Goal: Task Accomplishment & Management: Manage account settings

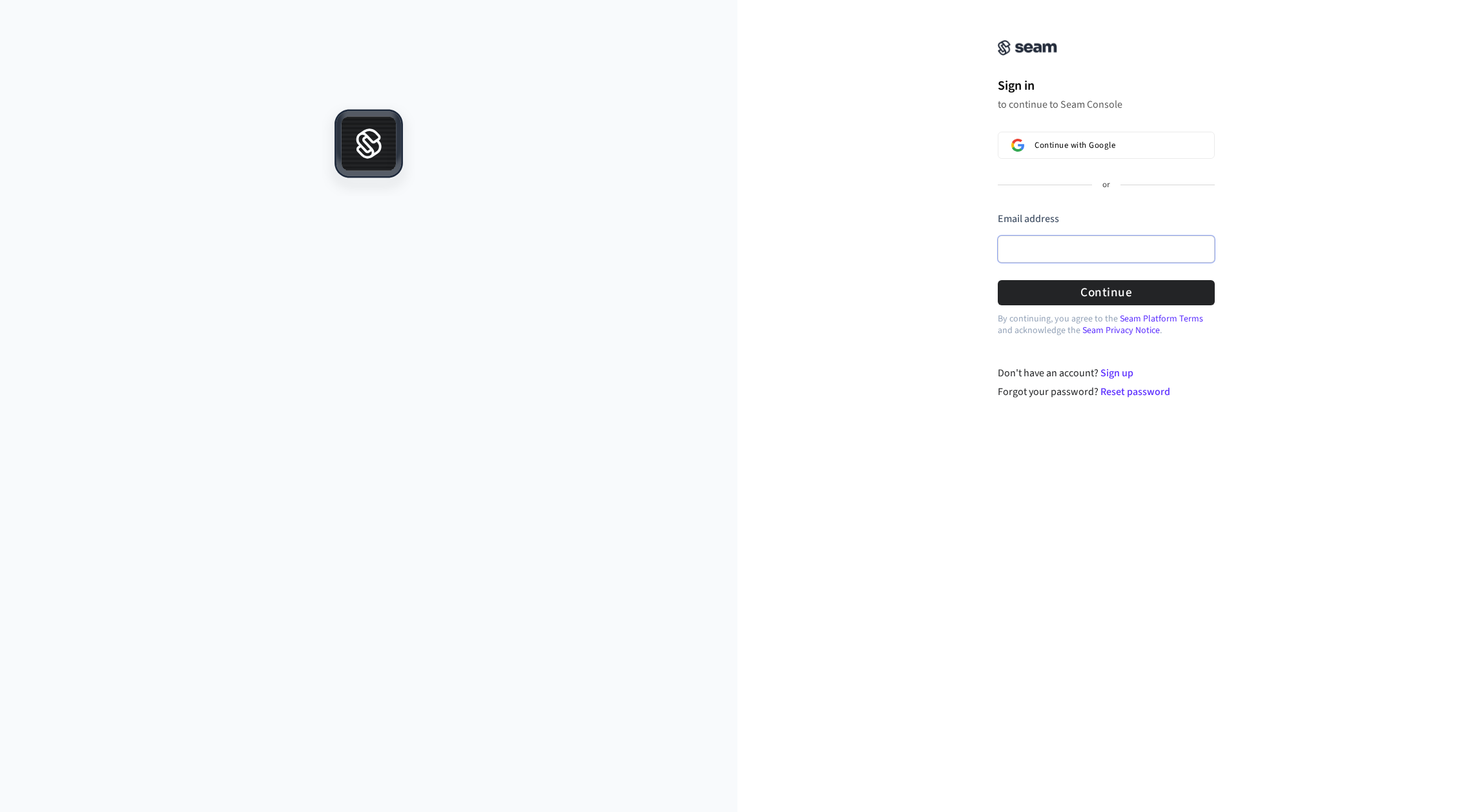
drag, startPoint x: 1056, startPoint y: 250, endPoint x: 1071, endPoint y: 250, distance: 15.0
click at [1056, 250] on input "Email address" at bounding box center [1106, 249] width 217 height 27
click at [998, 212] on button "submit" at bounding box center [998, 212] width 0 height 0
type input "**********"
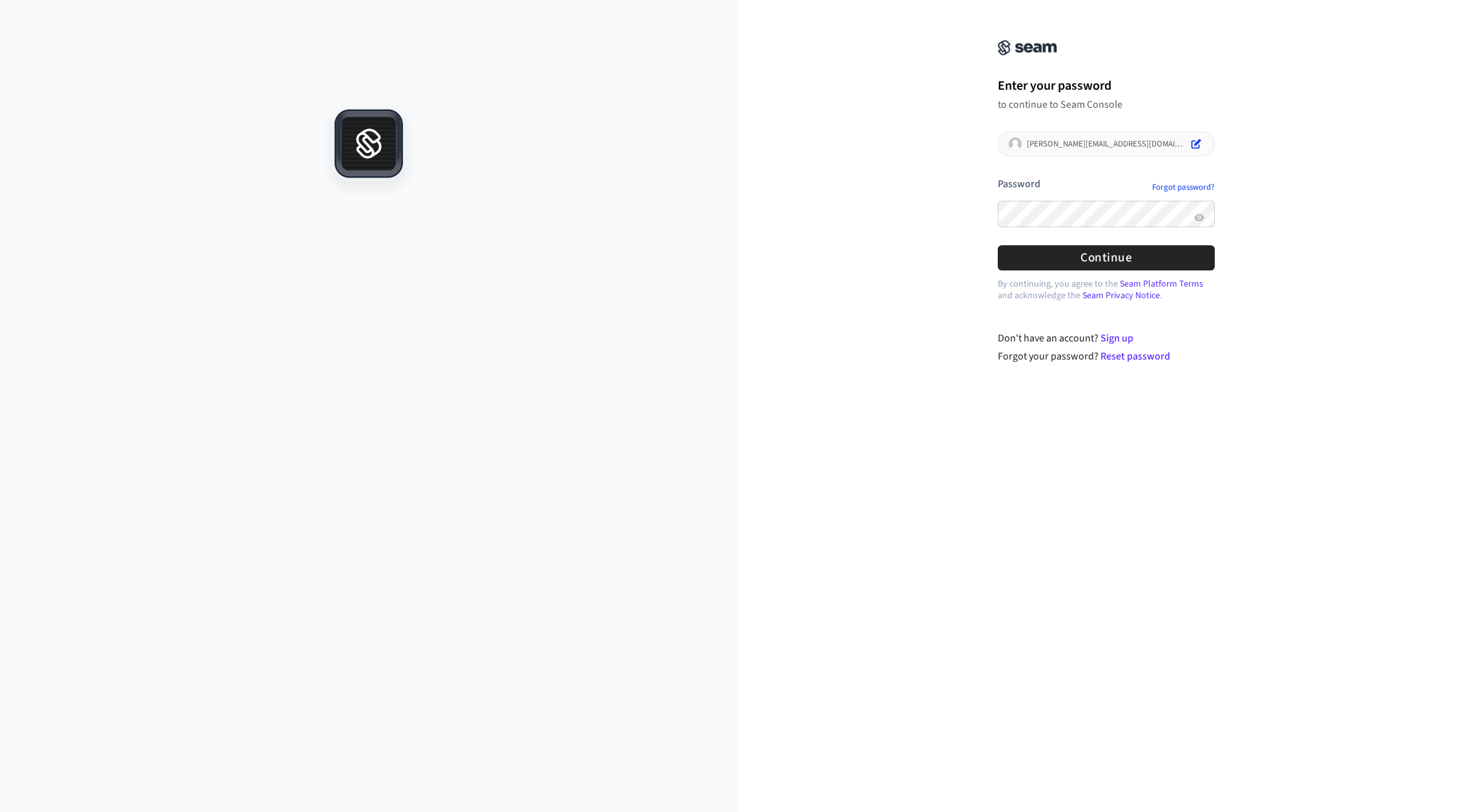
click at [998, 177] on button "submit" at bounding box center [998, 177] width 0 height 0
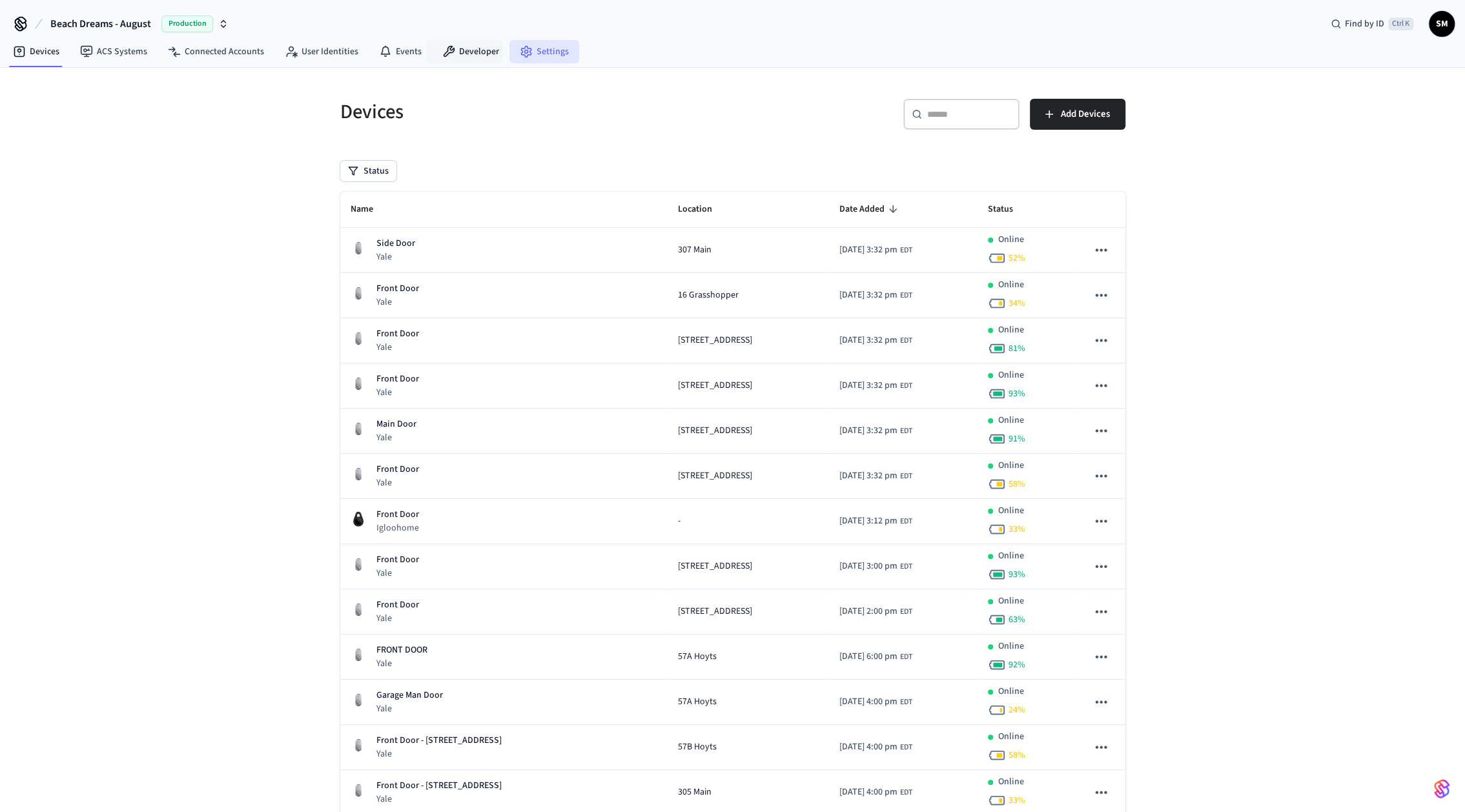
click at [534, 47] on link "Settings" at bounding box center [544, 51] width 70 height 23
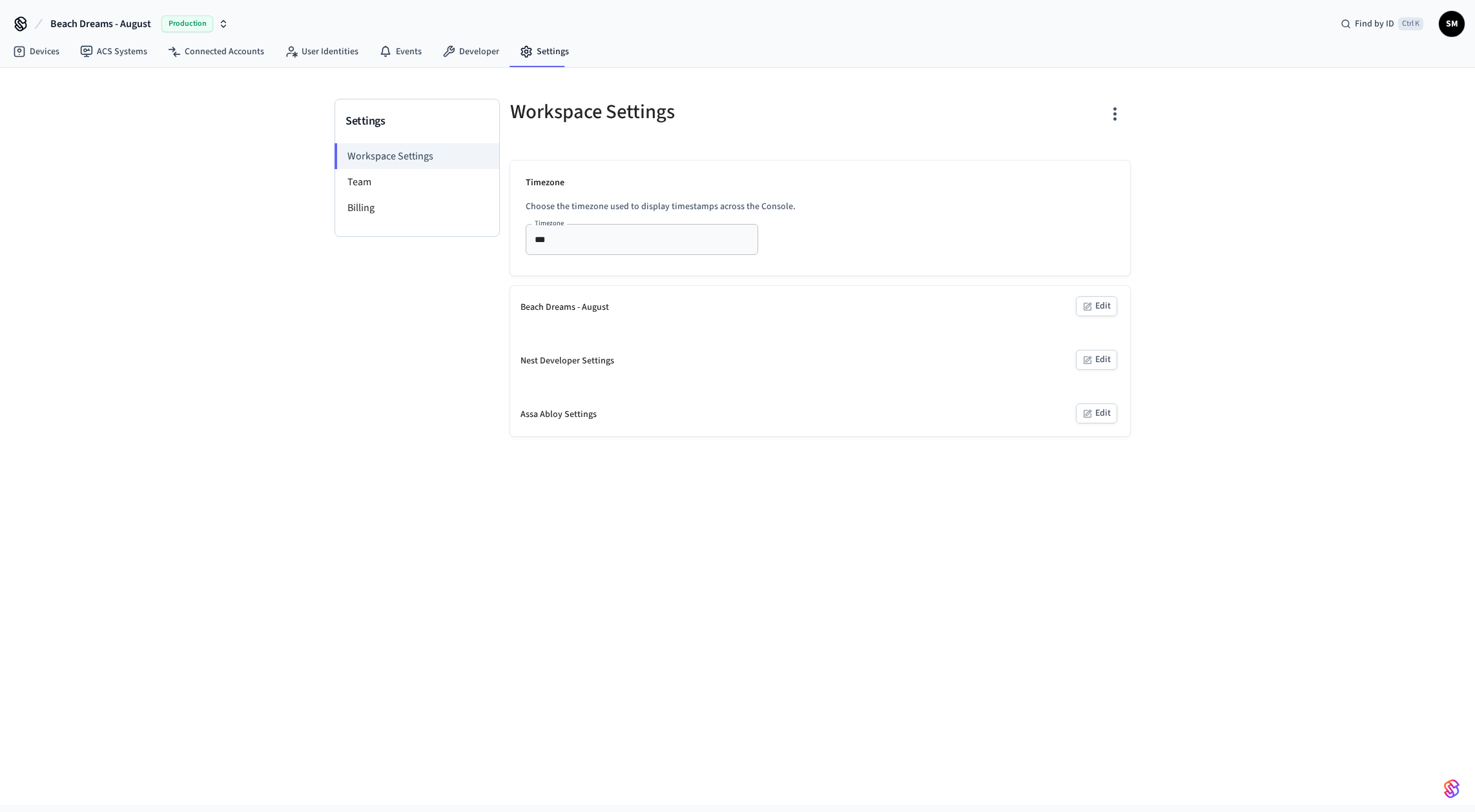
click at [433, 67] on nav "Devices ACS Systems Connected Accounts User Identities Events Developer Settings" at bounding box center [291, 52] width 576 height 30
click at [450, 57] on icon at bounding box center [448, 51] width 13 height 13
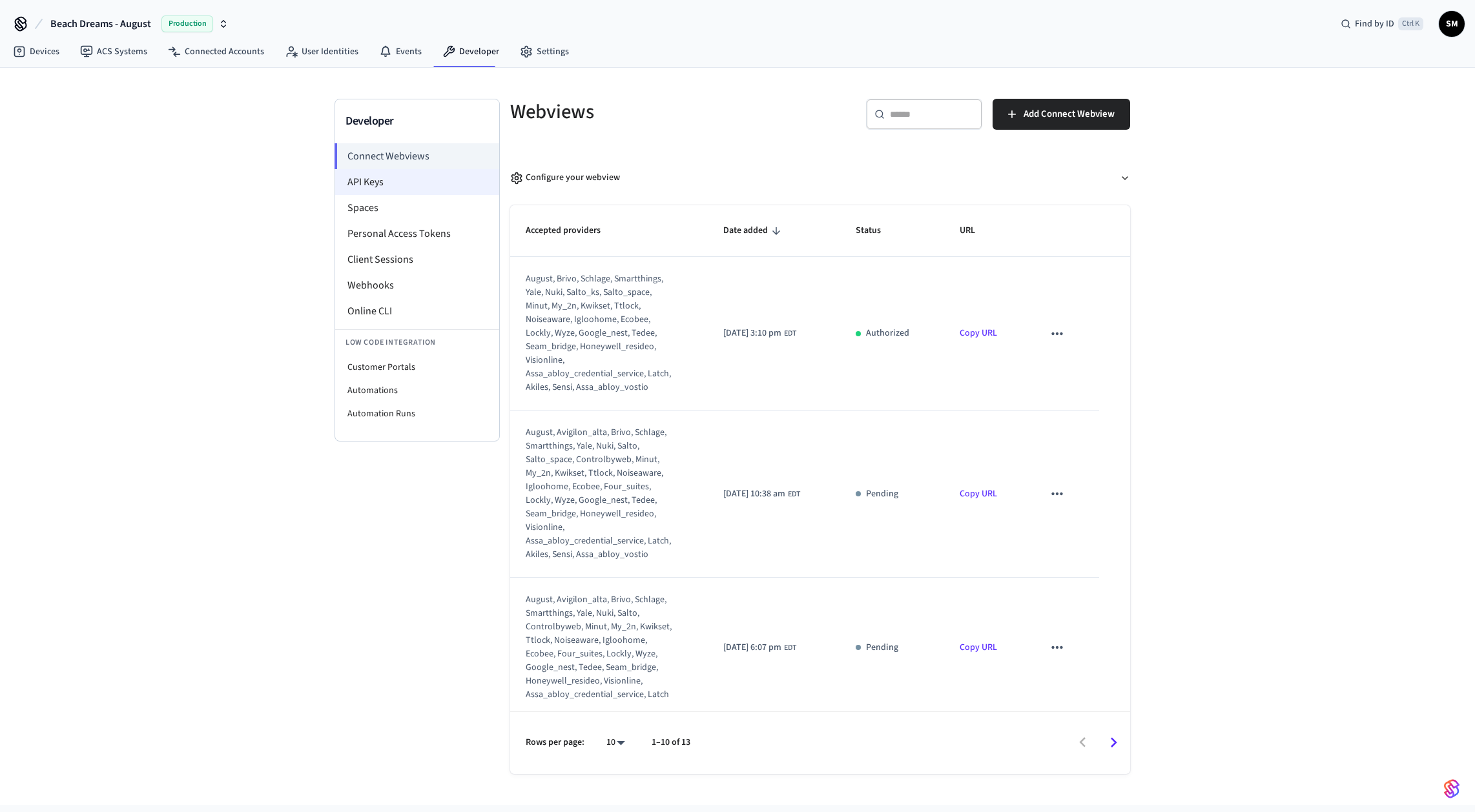
click at [396, 184] on li "API Keys" at bounding box center [418, 182] width 164 height 26
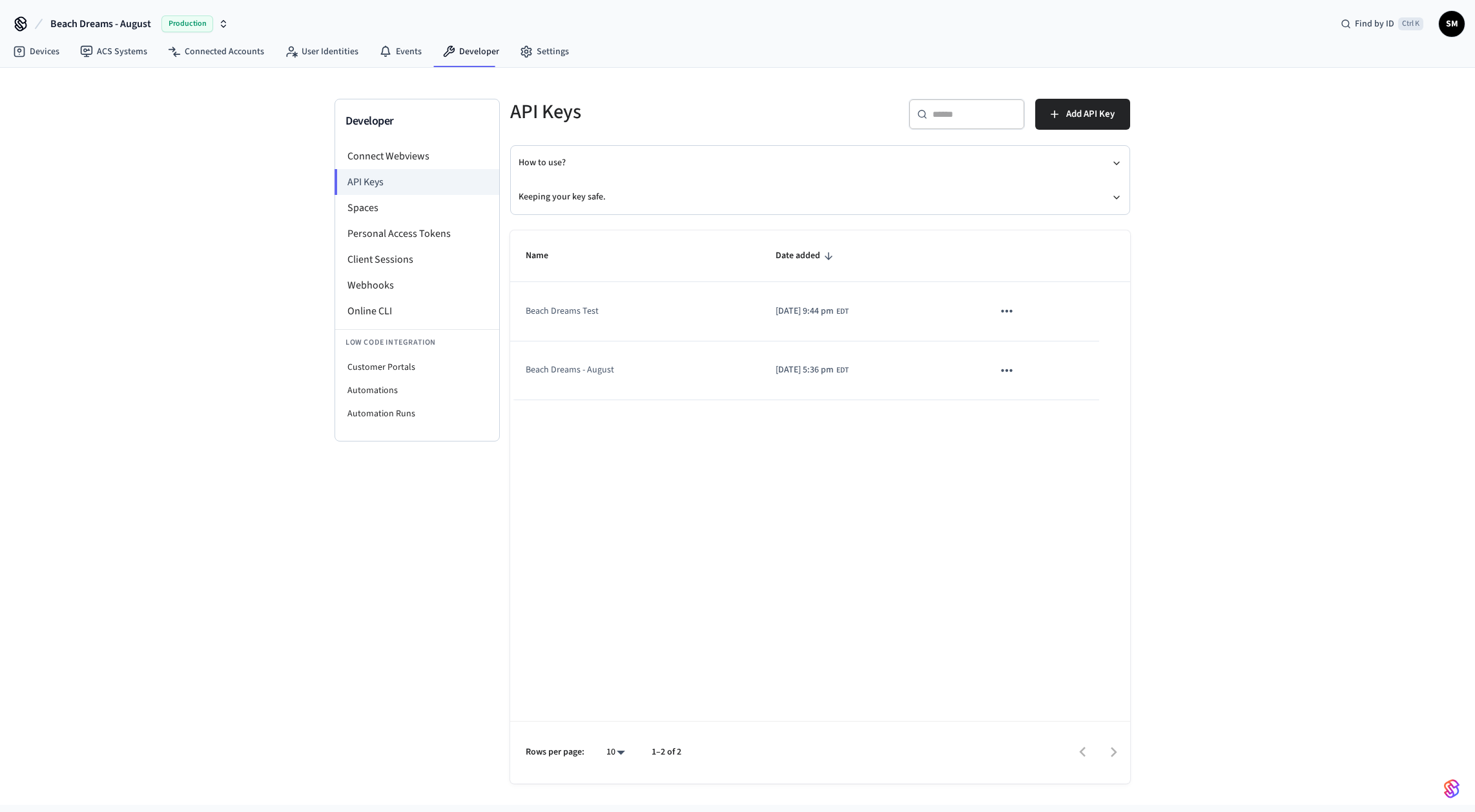
click at [1016, 370] on icon "sticky table" at bounding box center [1006, 370] width 16 height 16
click at [1044, 417] on ul "Edit Delete" at bounding box center [1044, 434] width 61 height 82
click at [1012, 302] on div at bounding box center [737, 406] width 1475 height 812
click at [1012, 305] on body "Beach Dreams - August Production Find by ID Ctrl K SM Devices ACS Systems Conne…" at bounding box center [737, 402] width 1475 height 805
click at [1014, 309] on icon "sticky table" at bounding box center [1006, 310] width 16 height 16
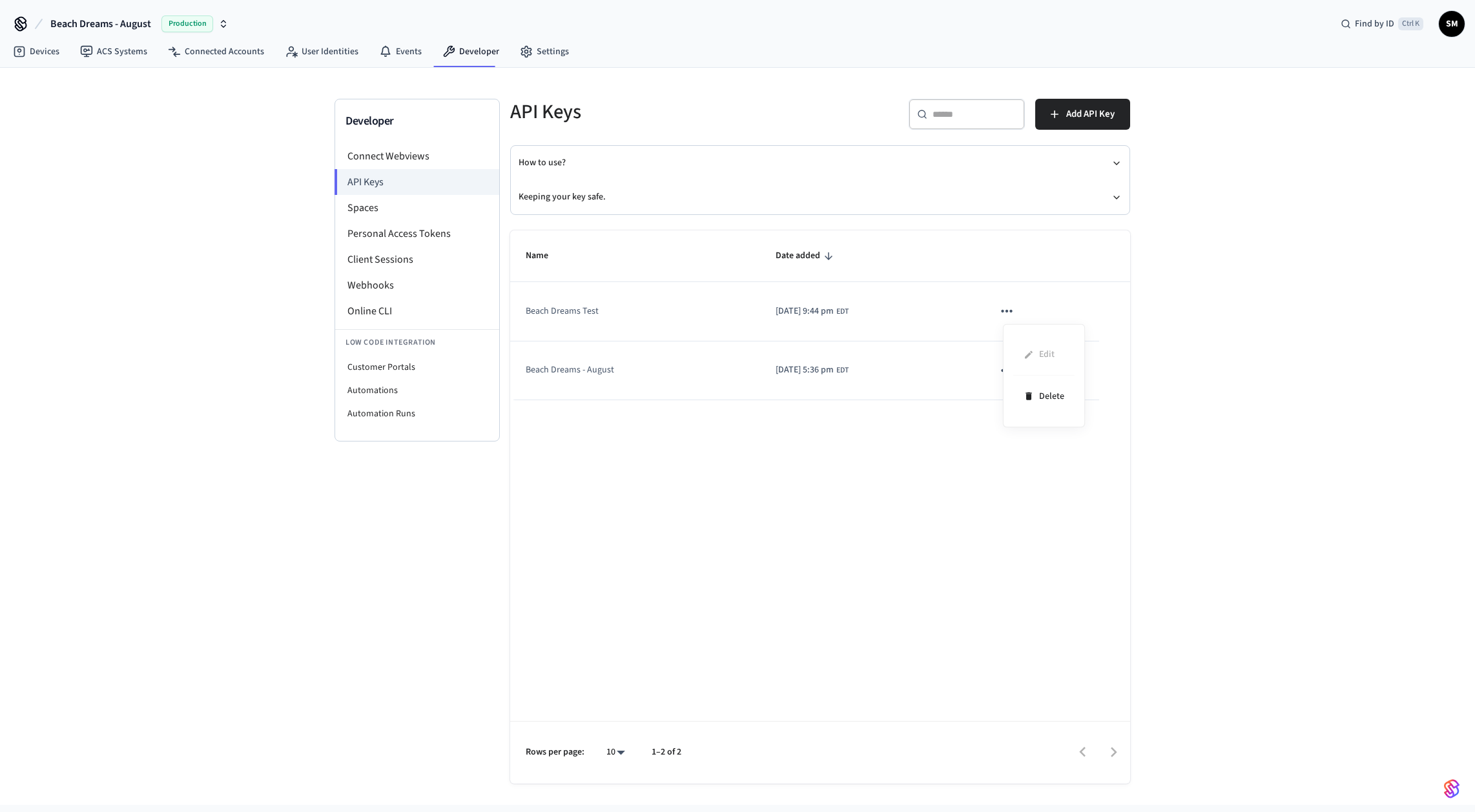
click at [1032, 357] on ul "Edit Delete" at bounding box center [1044, 375] width 61 height 82
click at [650, 332] on div at bounding box center [737, 406] width 1475 height 812
click at [553, 308] on td "Beach Dreams Test" at bounding box center [635, 311] width 250 height 59
click at [557, 361] on td "Beach Dreams - August" at bounding box center [635, 370] width 250 height 59
click at [604, 197] on button "Keeping your key safe." at bounding box center [820, 196] width 604 height 34
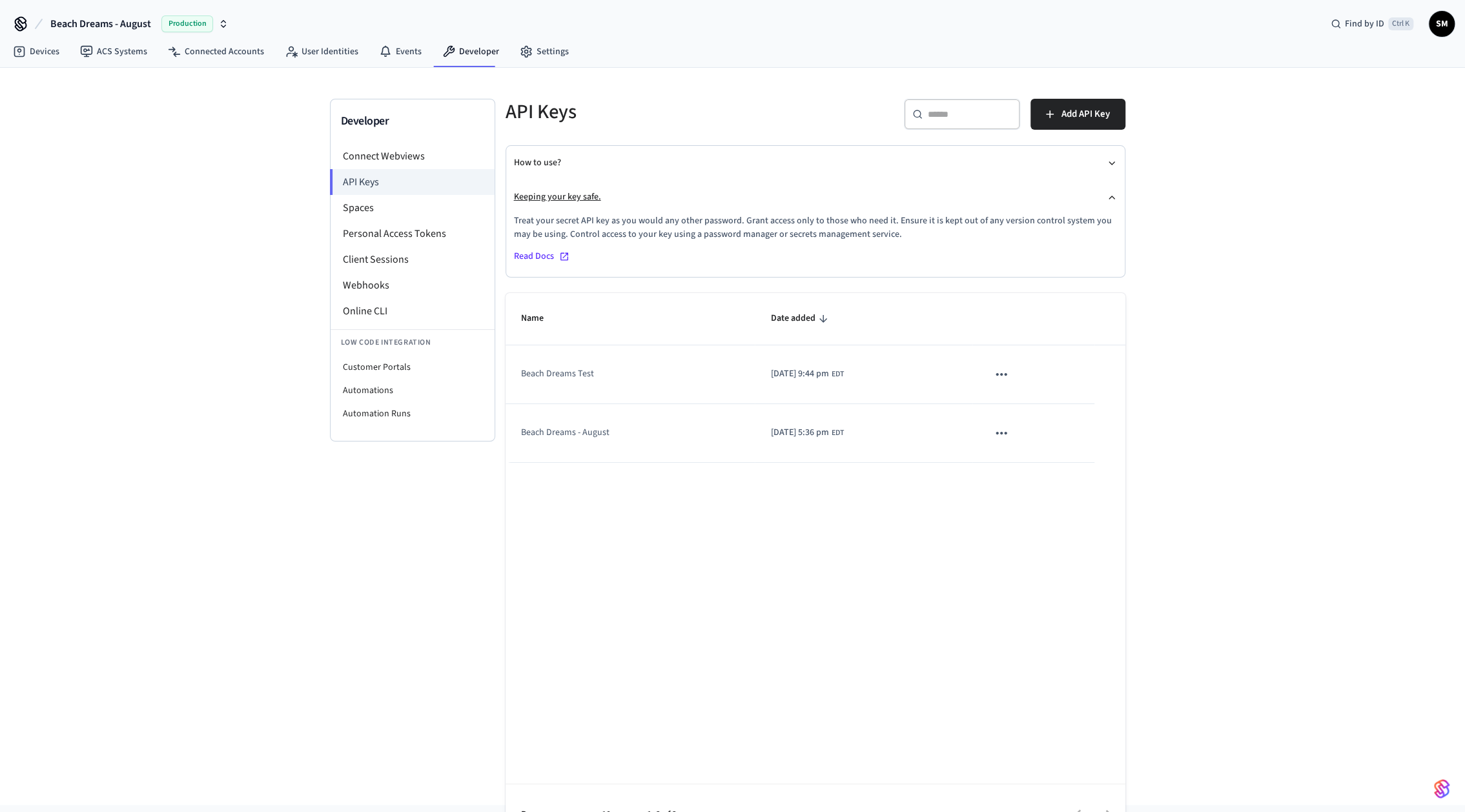
click at [611, 194] on button "Keeping your key safe." at bounding box center [816, 196] width 603 height 34
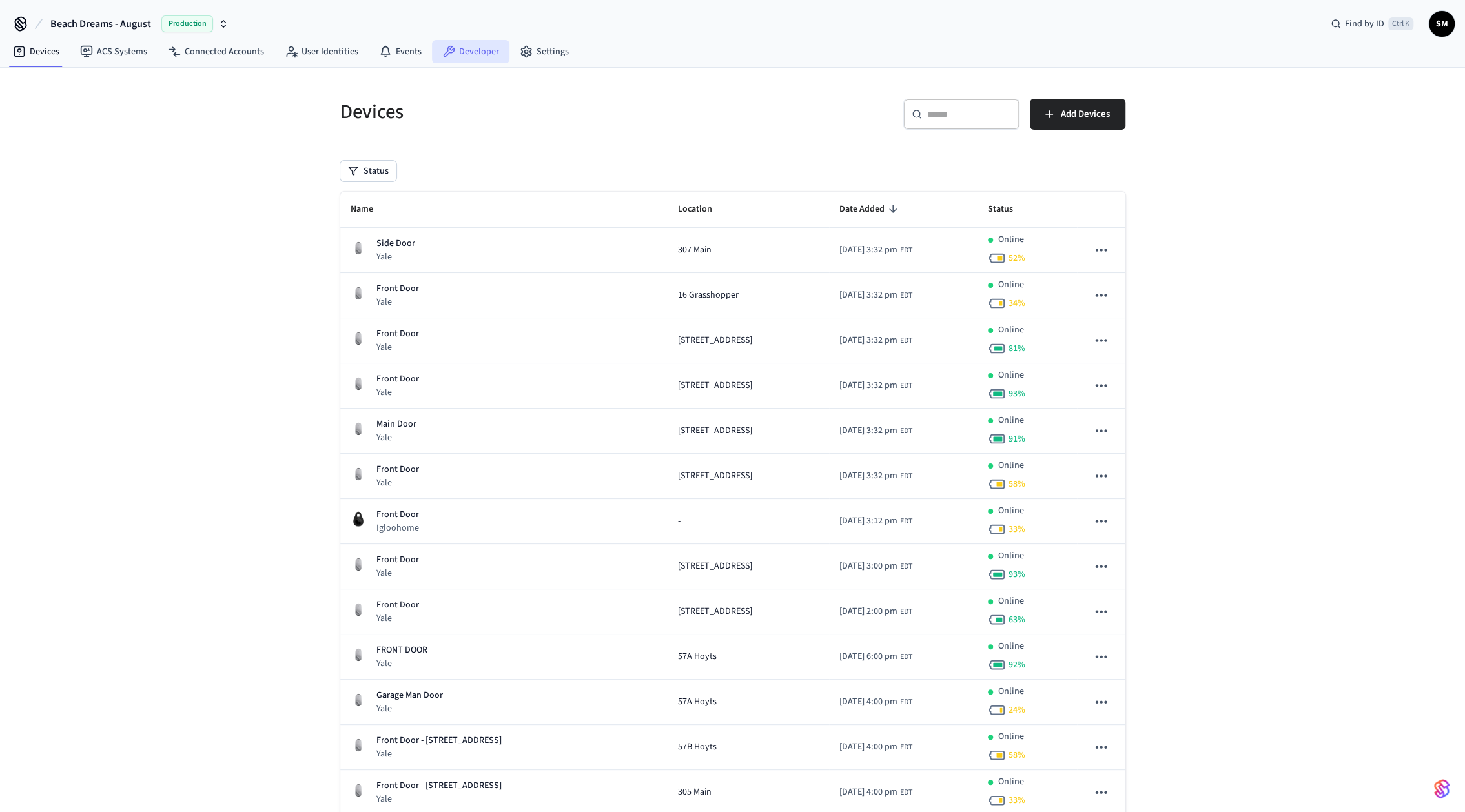
click at [455, 44] on link "Developer" at bounding box center [471, 51] width 77 height 23
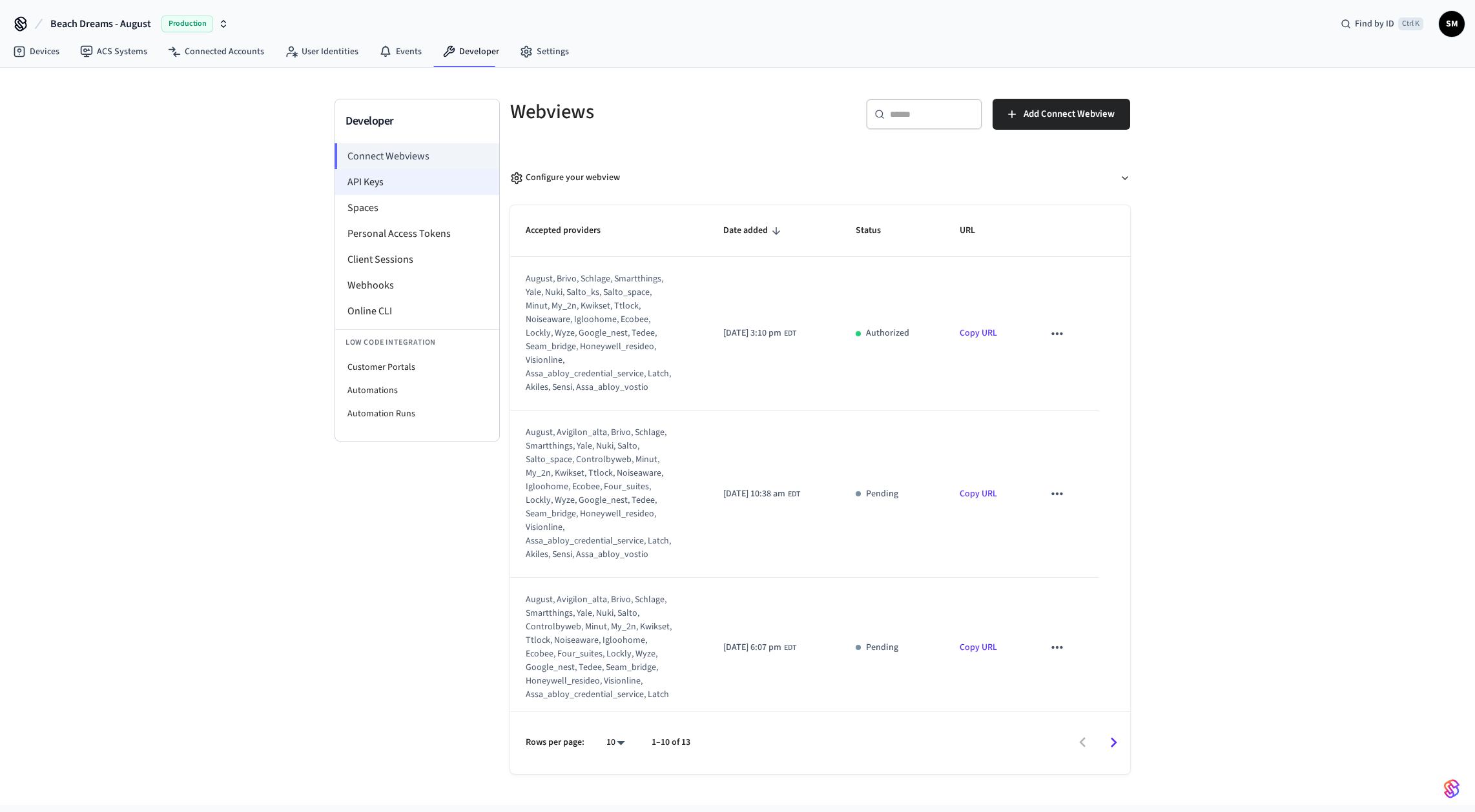
click at [392, 184] on li "API Keys" at bounding box center [418, 182] width 164 height 26
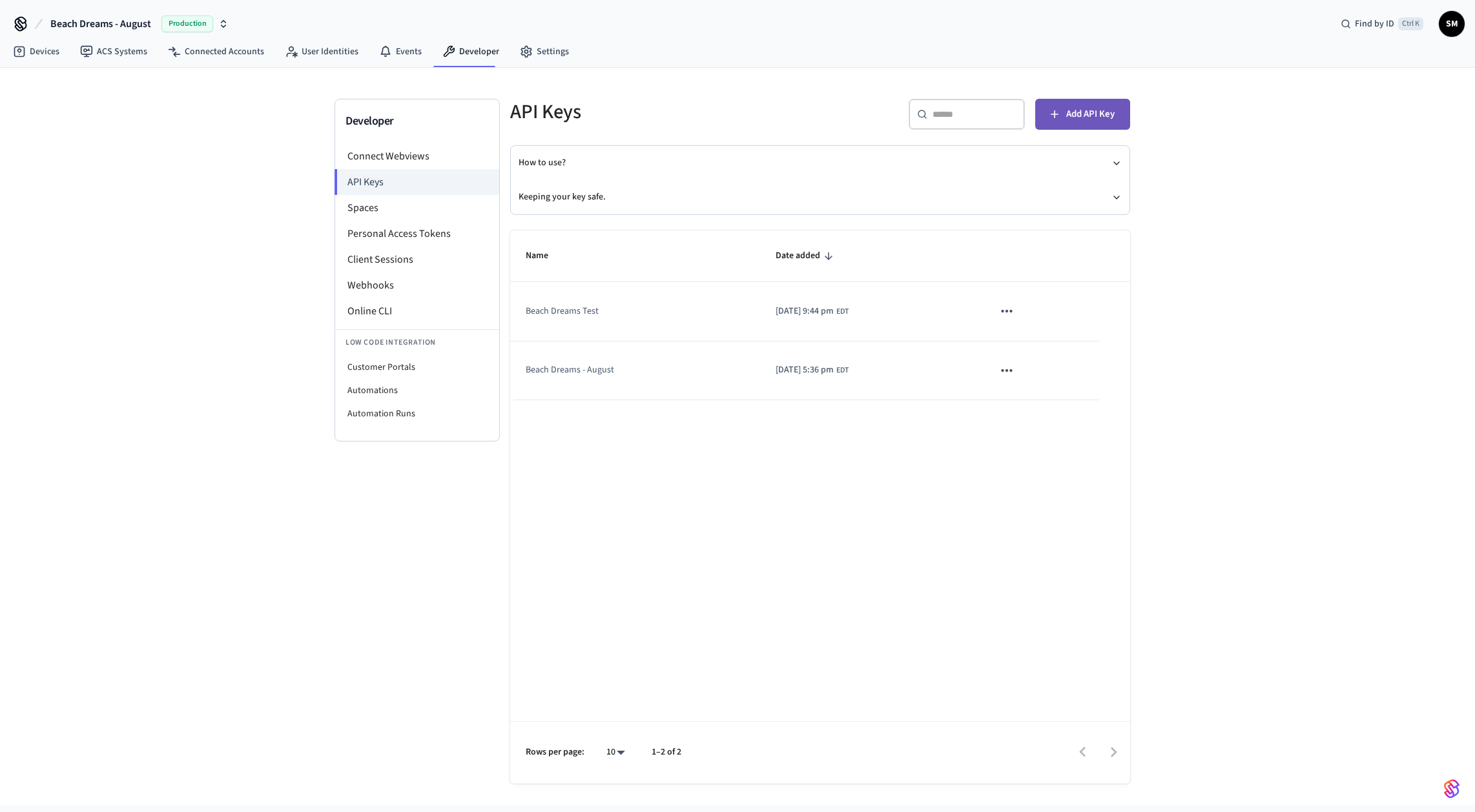
click at [1067, 118] on span "Add API Key" at bounding box center [1091, 114] width 48 height 16
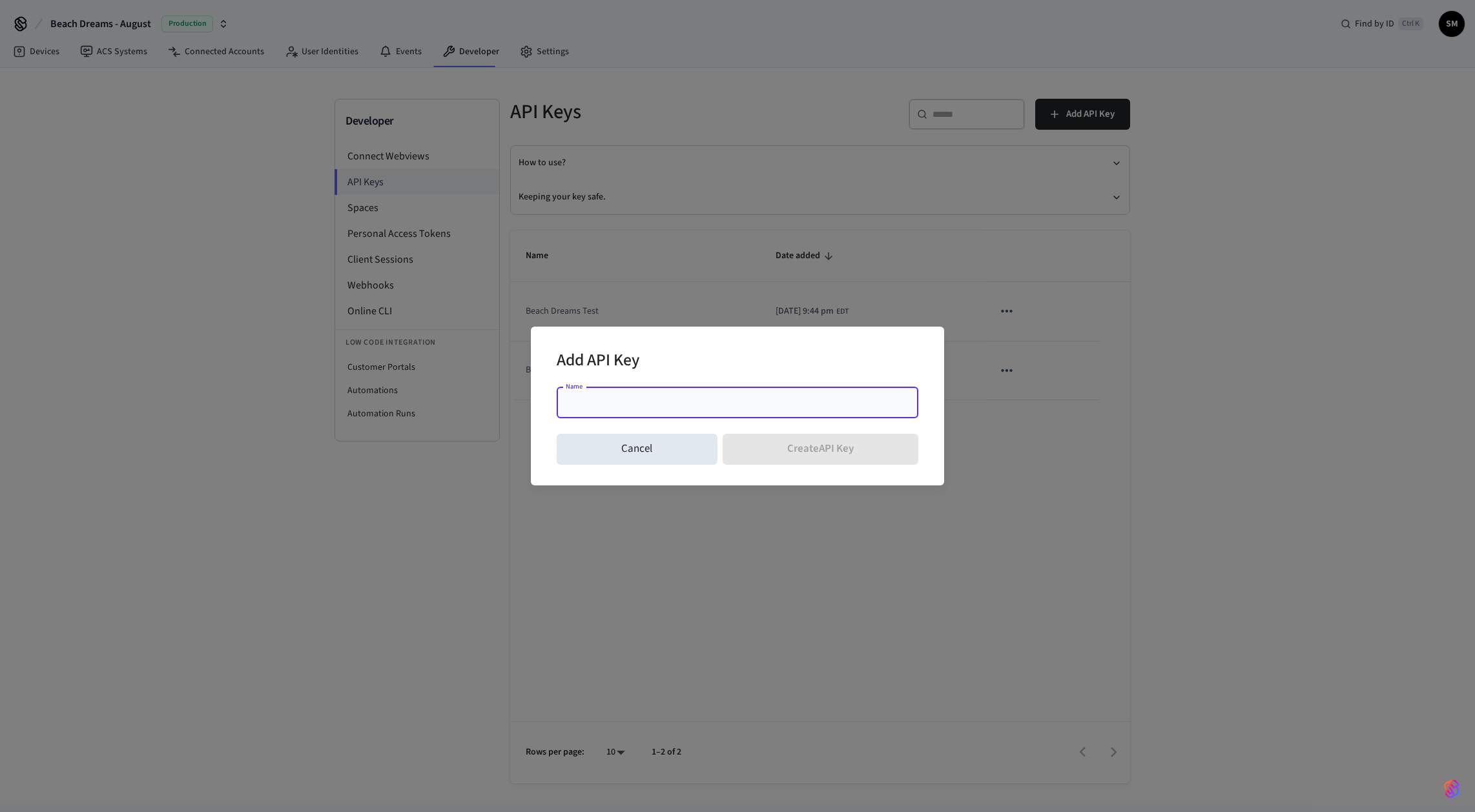
click at [646, 396] on input "Name" at bounding box center [738, 402] width 346 height 13
type input "*"
drag, startPoint x: 690, startPoint y: 405, endPoint x: 591, endPoint y: 404, distance: 99.0
click at [591, 404] on input "**********" at bounding box center [738, 402] width 346 height 13
type input "**********"
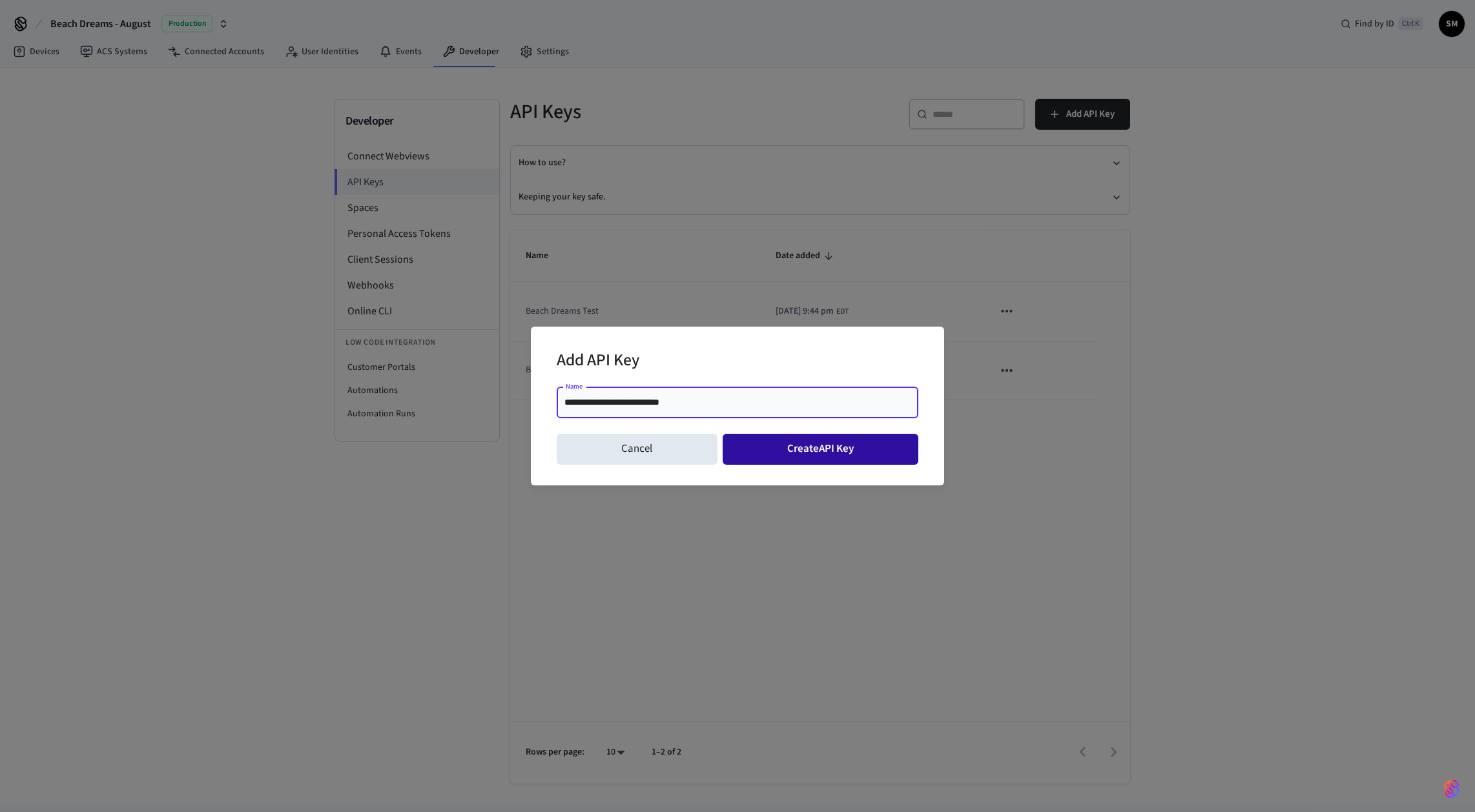
click at [827, 454] on button "Create API Key" at bounding box center [820, 450] width 196 height 31
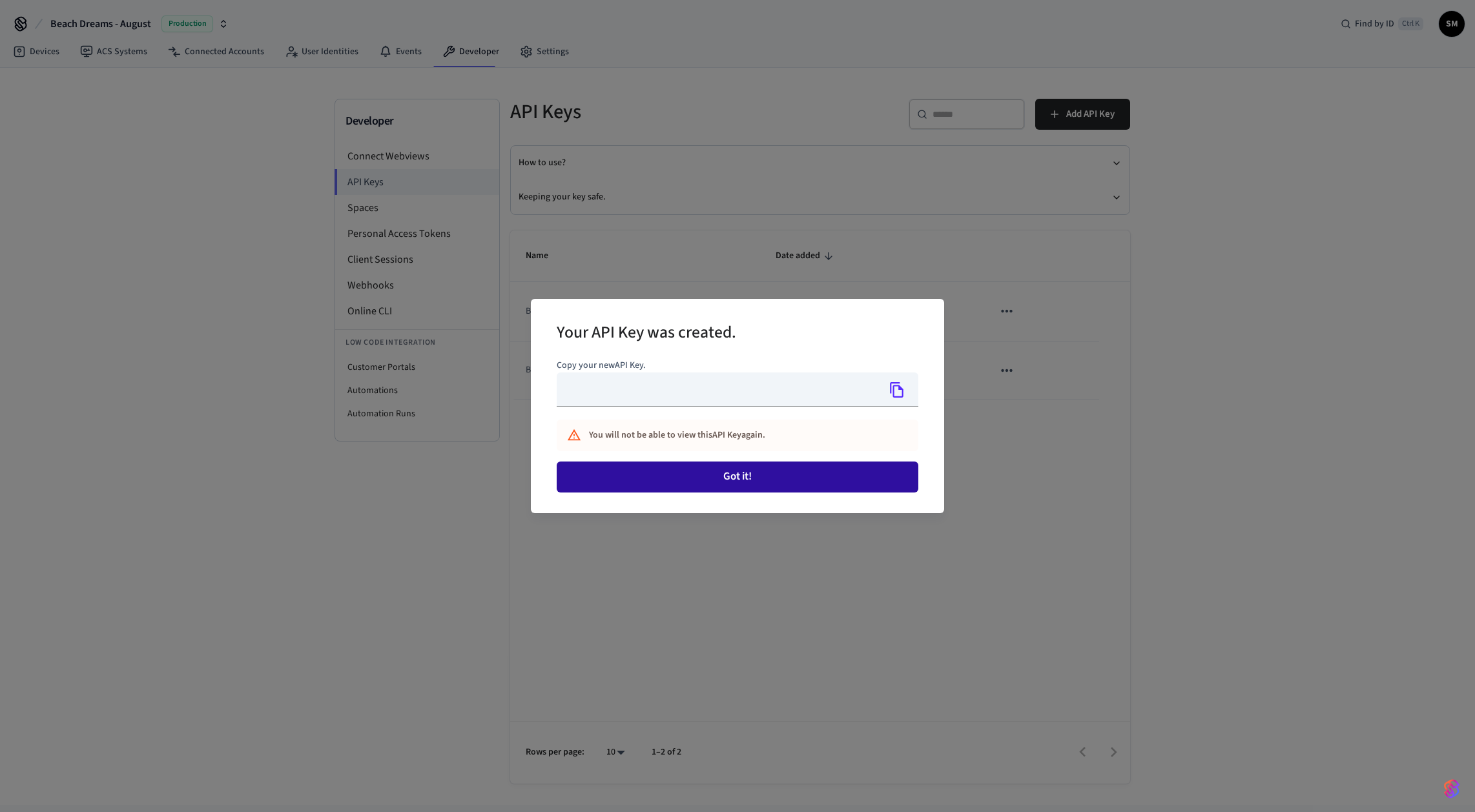
type input "**********"
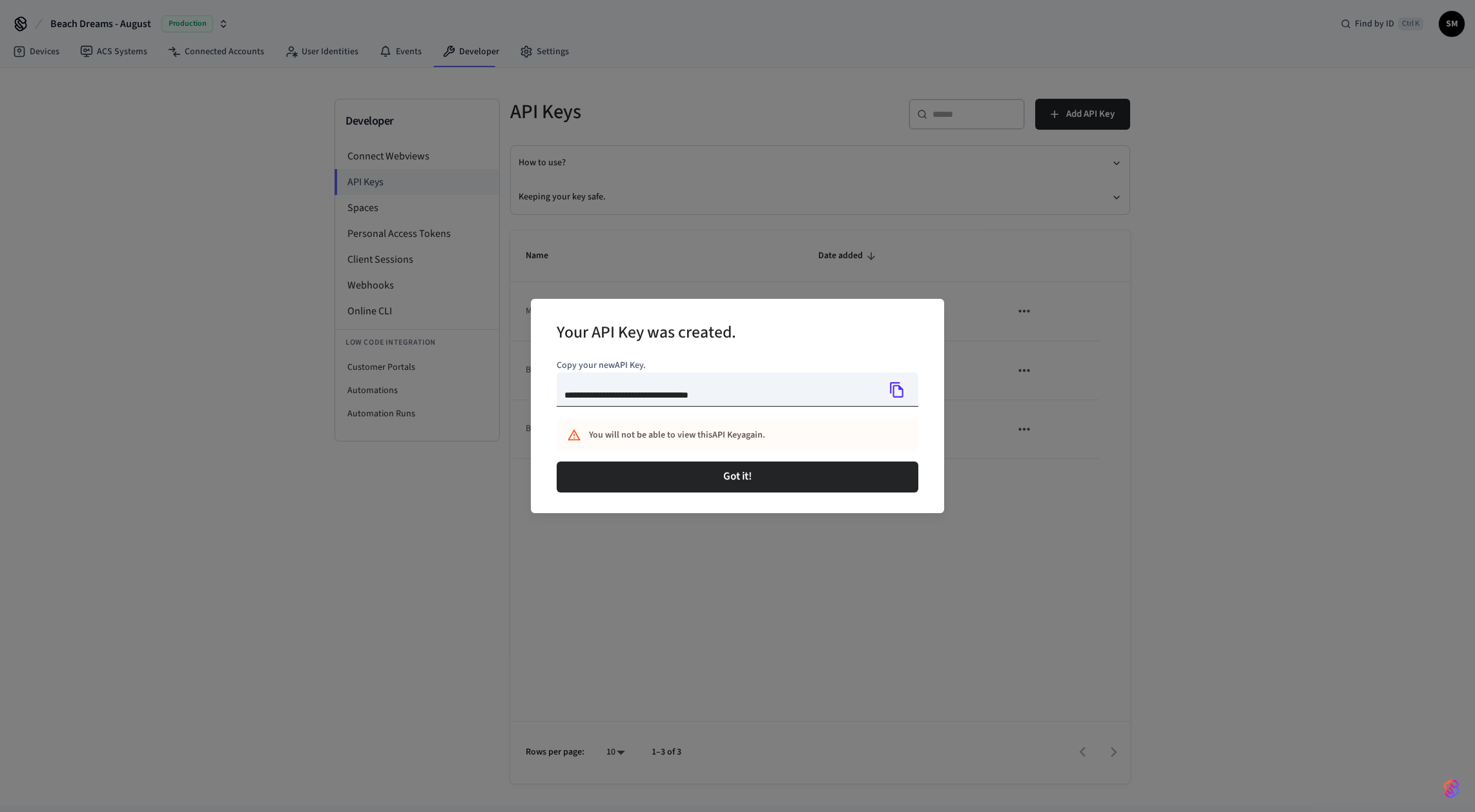
click at [901, 392] on icon "Copy" at bounding box center [897, 390] width 16 height 16
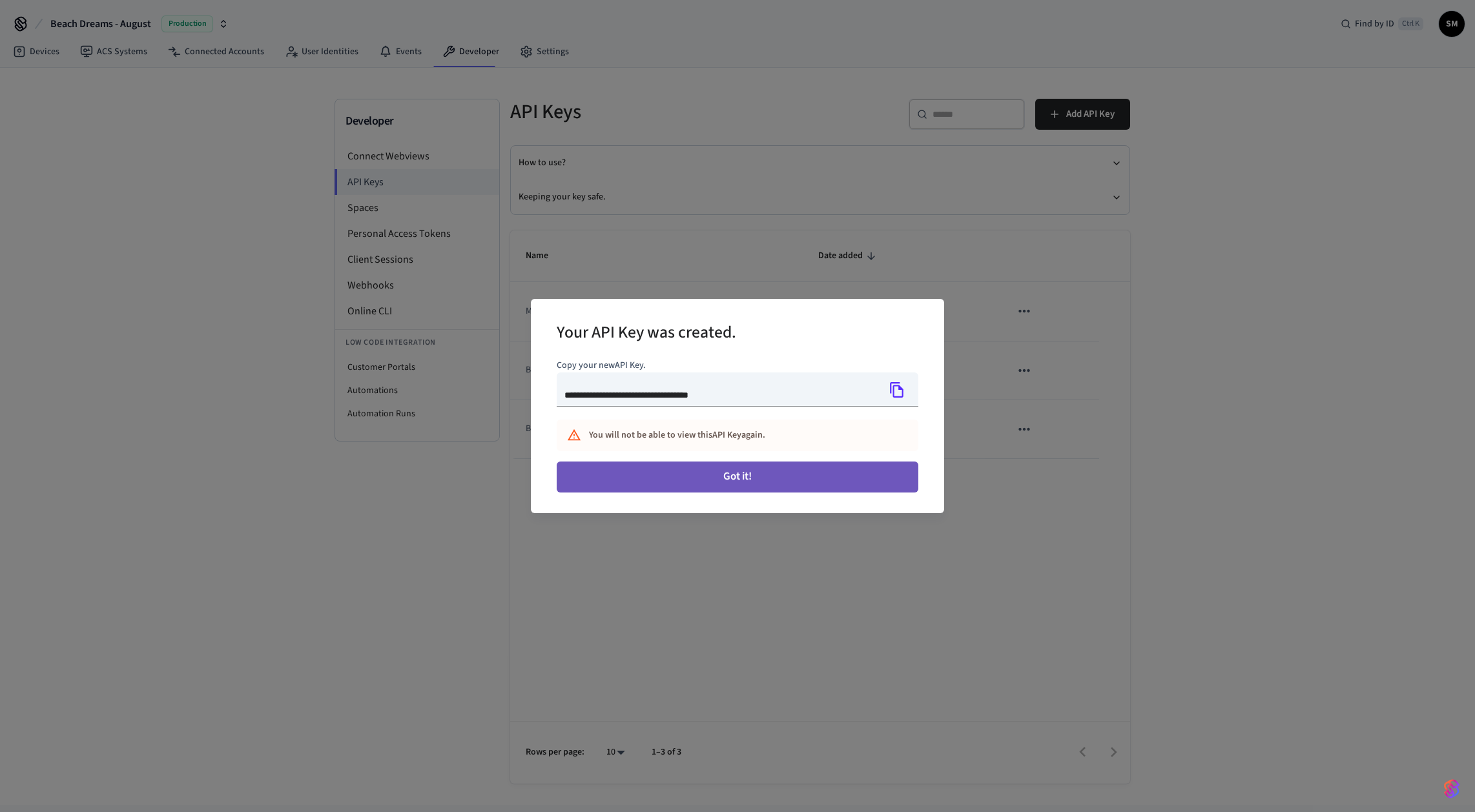
click at [801, 476] on button "Got it!" at bounding box center [738, 477] width 362 height 31
